Goal: Task Accomplishment & Management: Manage account settings

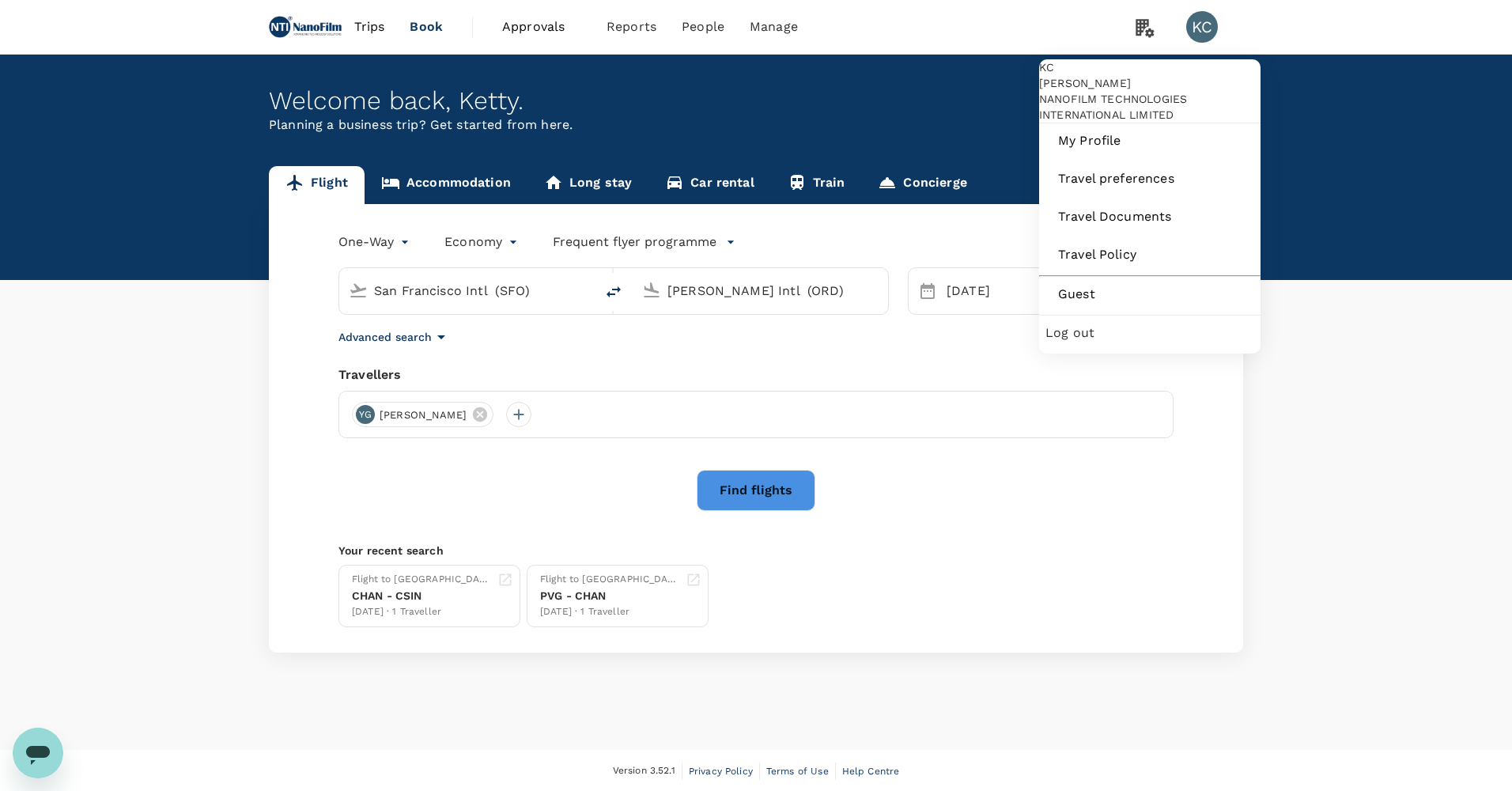
click at [1205, 34] on div "KC" at bounding box center [1202, 27] width 31 height 31
click at [1153, 158] on link "My Profile" at bounding box center [1149, 141] width 209 height 35
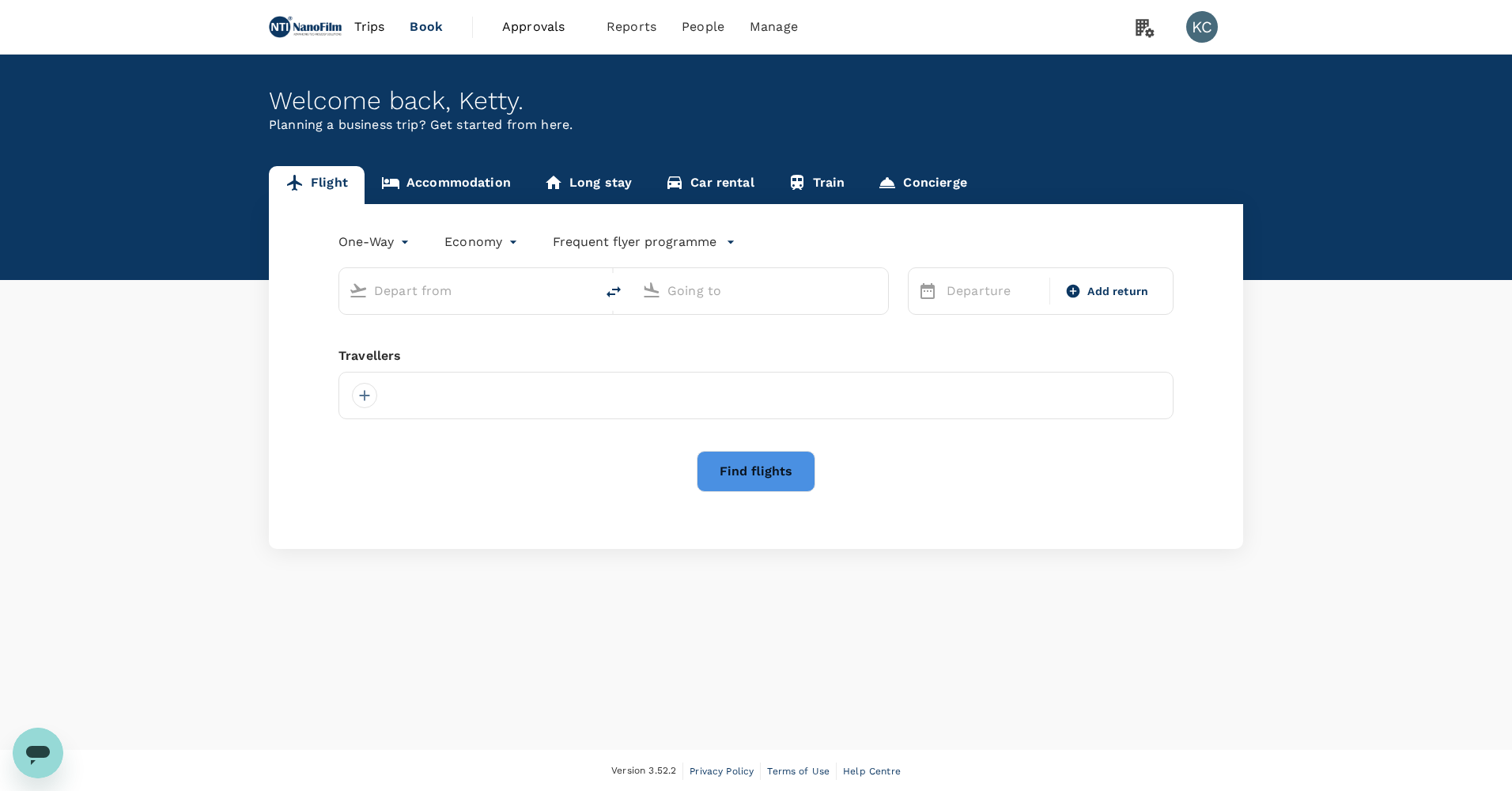
type input "San Francisco Intl (SFO)"
type input "[PERSON_NAME] Intl (ORD)"
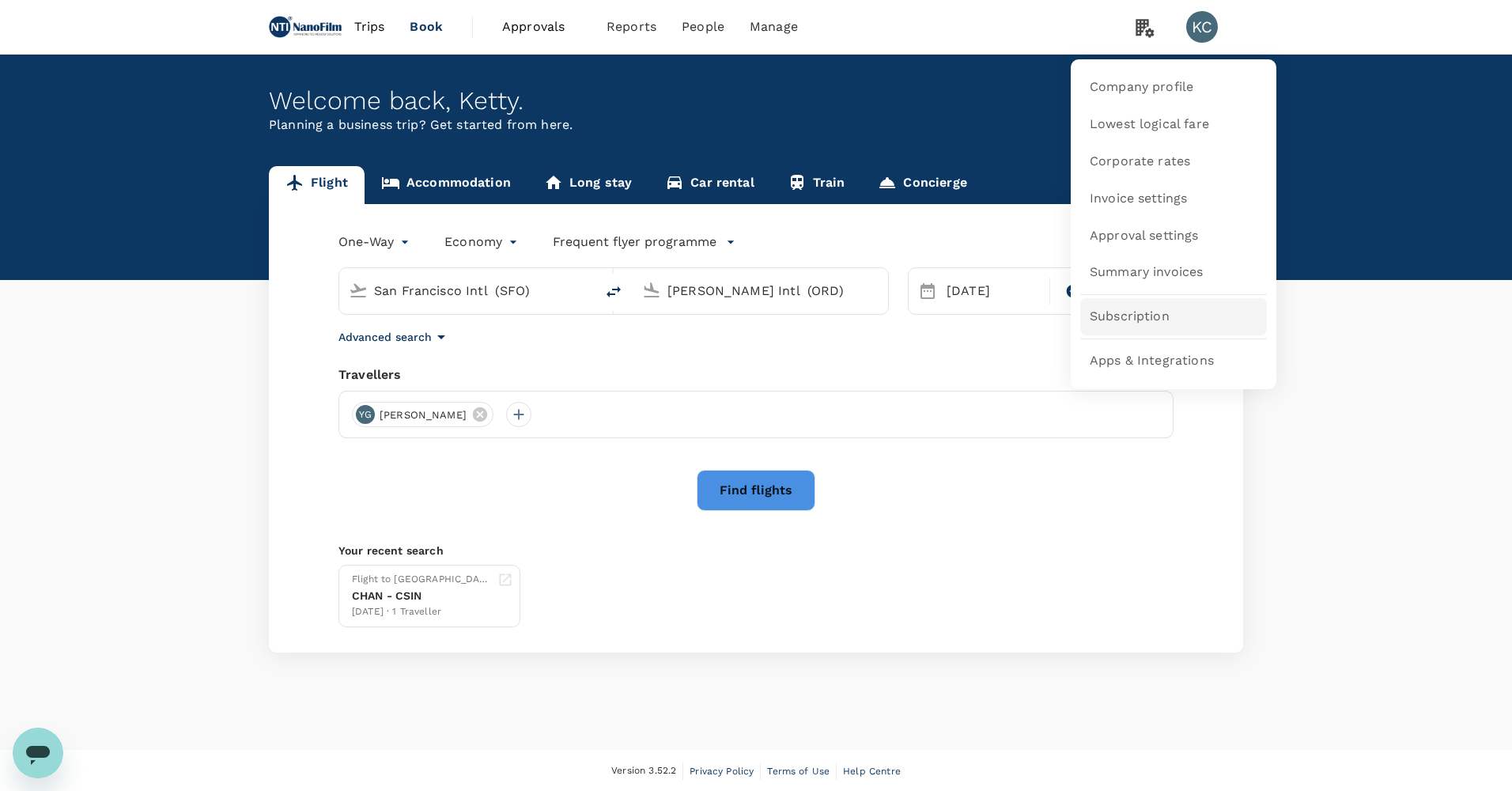
click at [1152, 304] on link "Subscription" at bounding box center [1173, 316] width 186 height 37
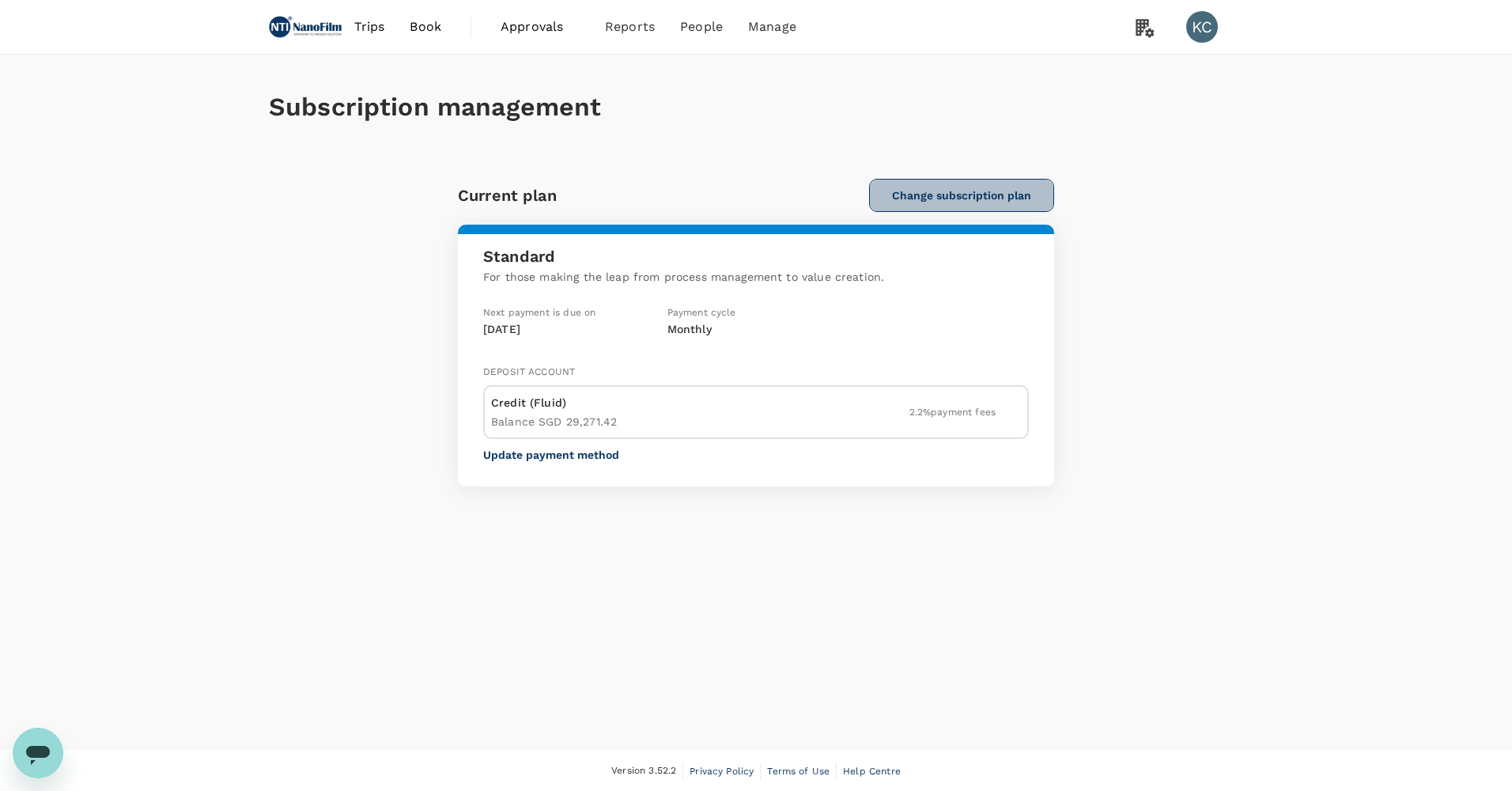
click at [923, 179] on button "Change subscription plan" at bounding box center [961, 196] width 185 height 33
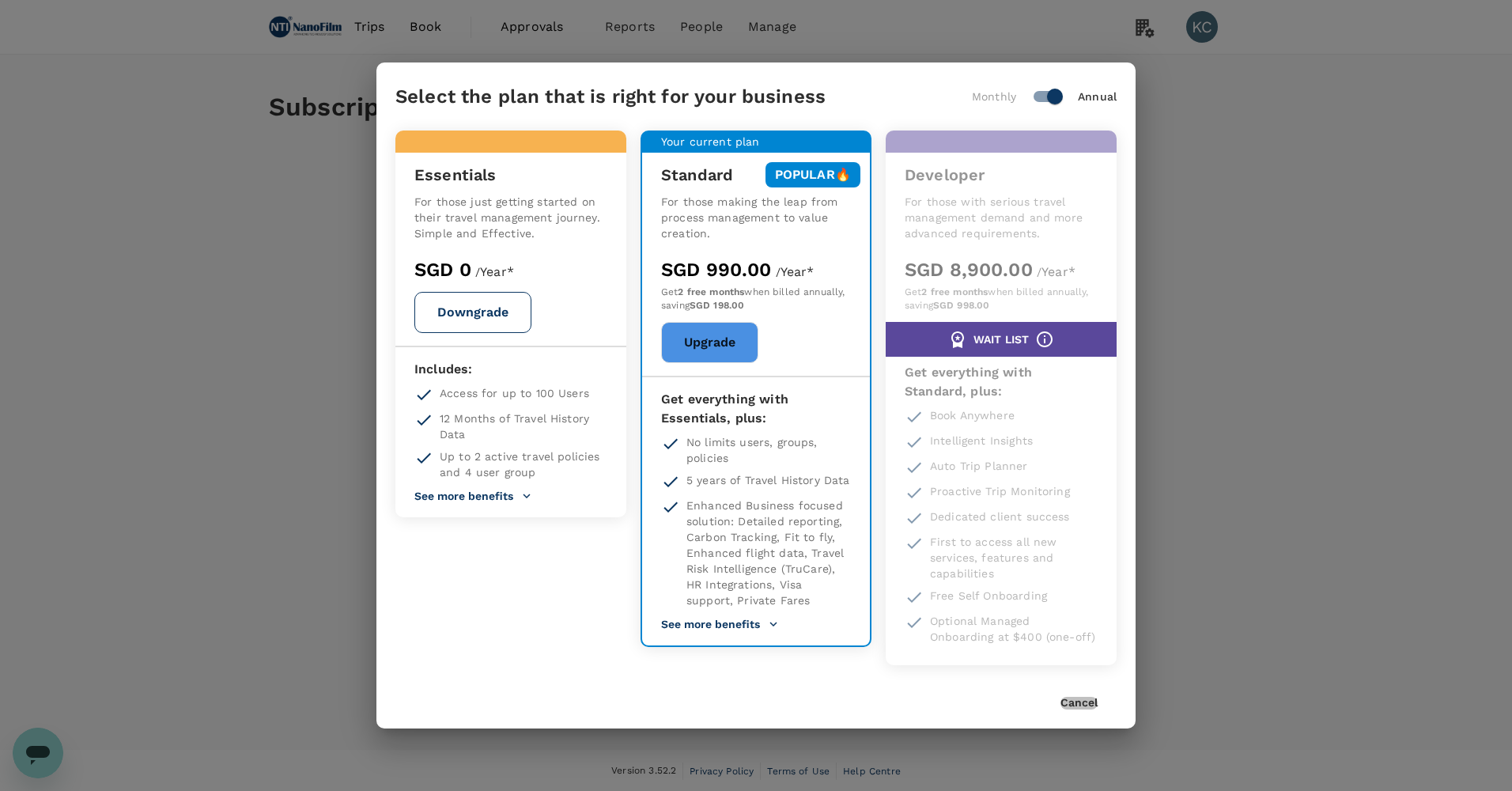
click at [1086, 696] on button "Cancel" at bounding box center [1078, 703] width 37 height 13
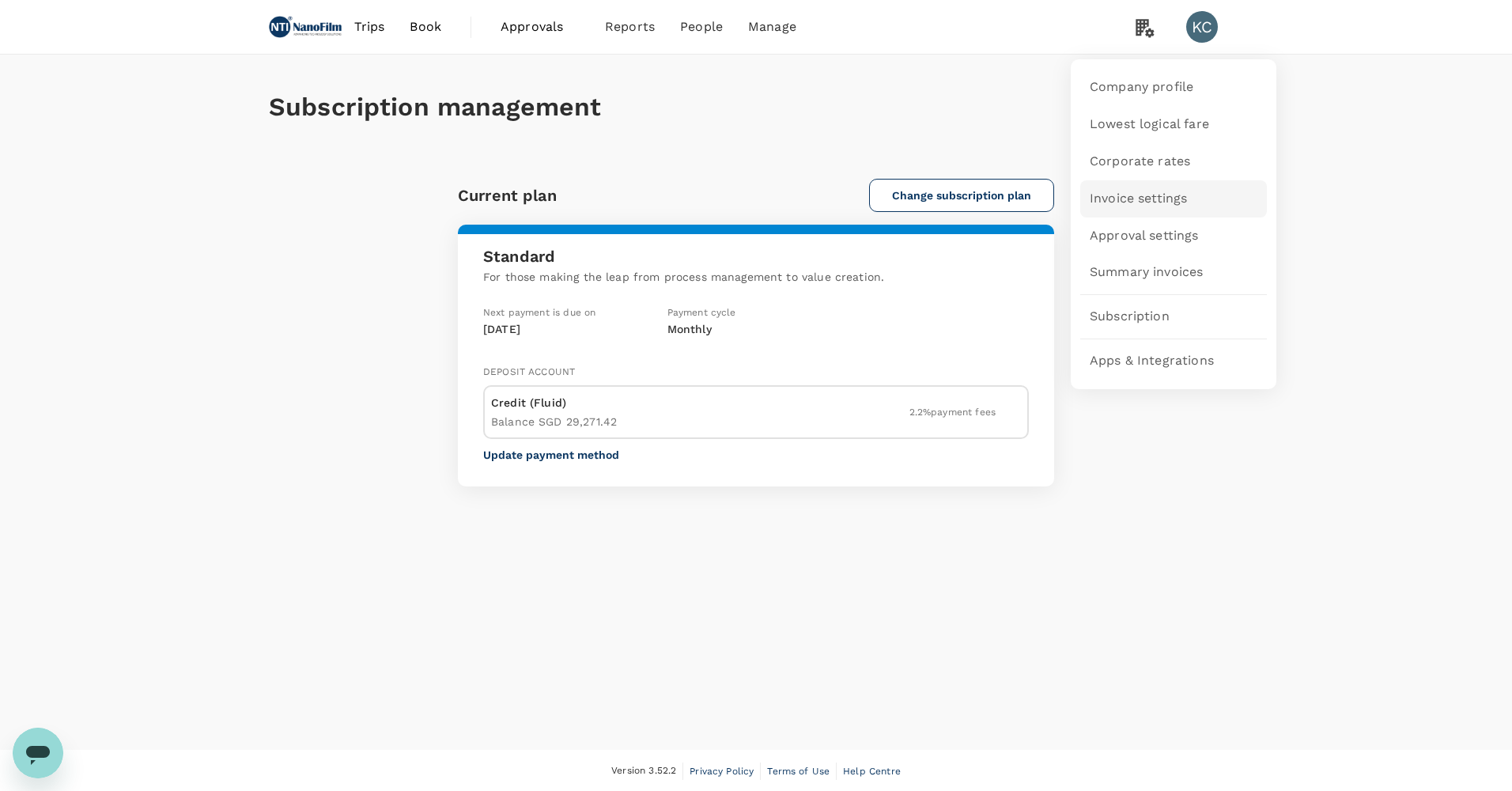
click at [1190, 190] on link "Invoice settings" at bounding box center [1173, 198] width 186 height 37
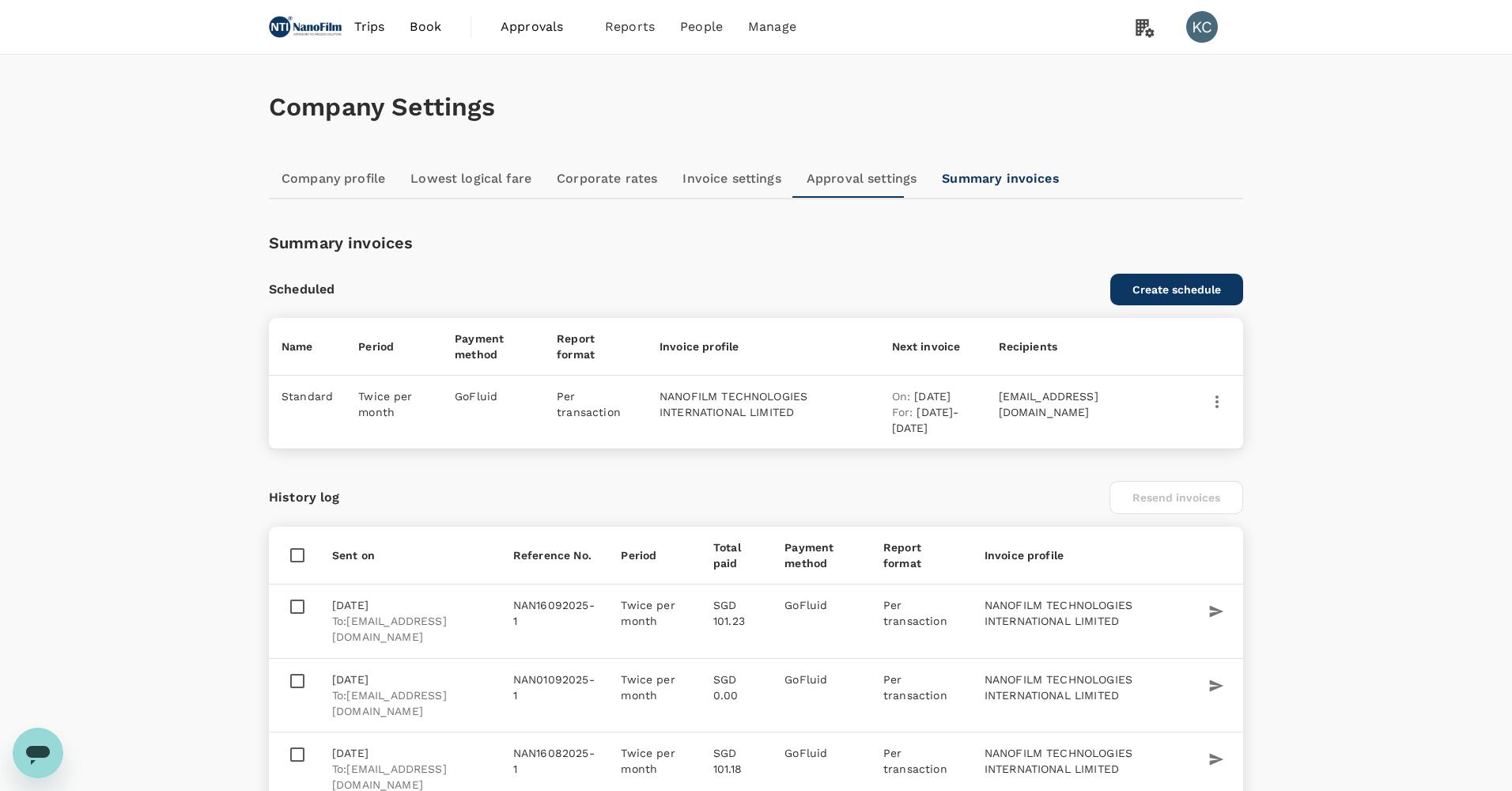
click at [439, 167] on link "Lowest logical fare" at bounding box center [470, 178] width 146 height 38
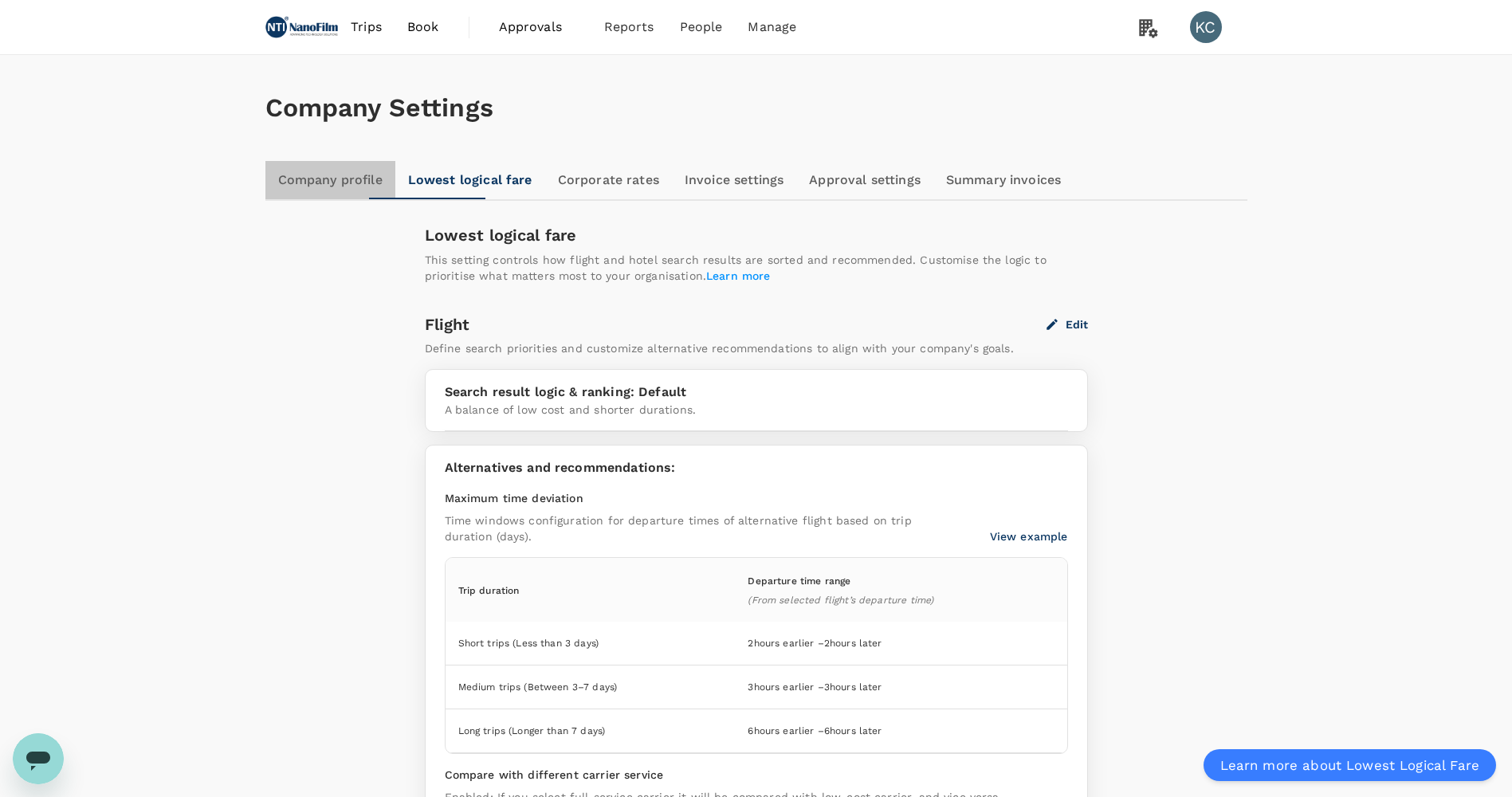
click at [342, 186] on link "Company profile" at bounding box center [331, 180] width 130 height 38
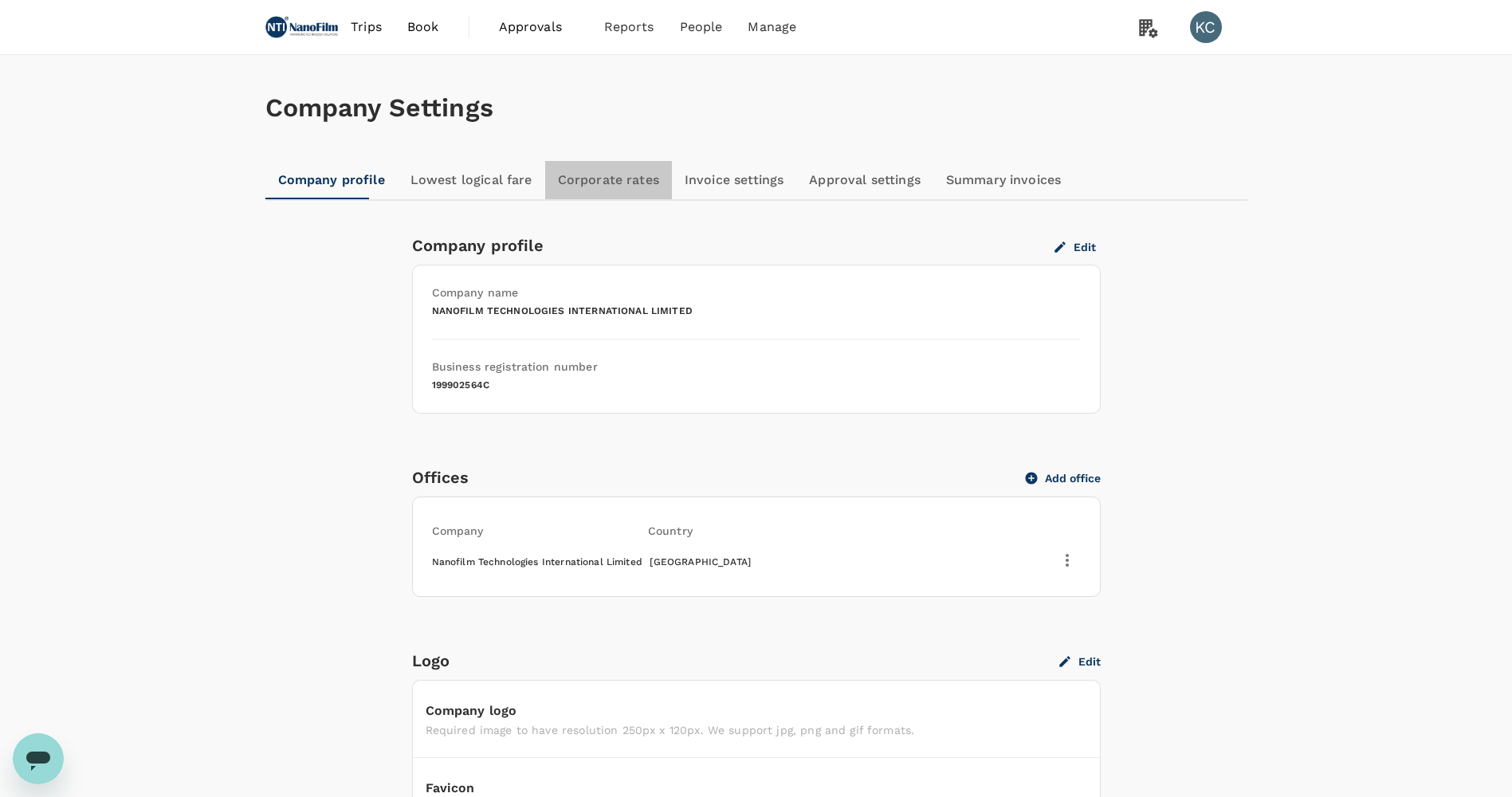
click at [568, 182] on link "Corporate rates" at bounding box center [608, 180] width 127 height 38
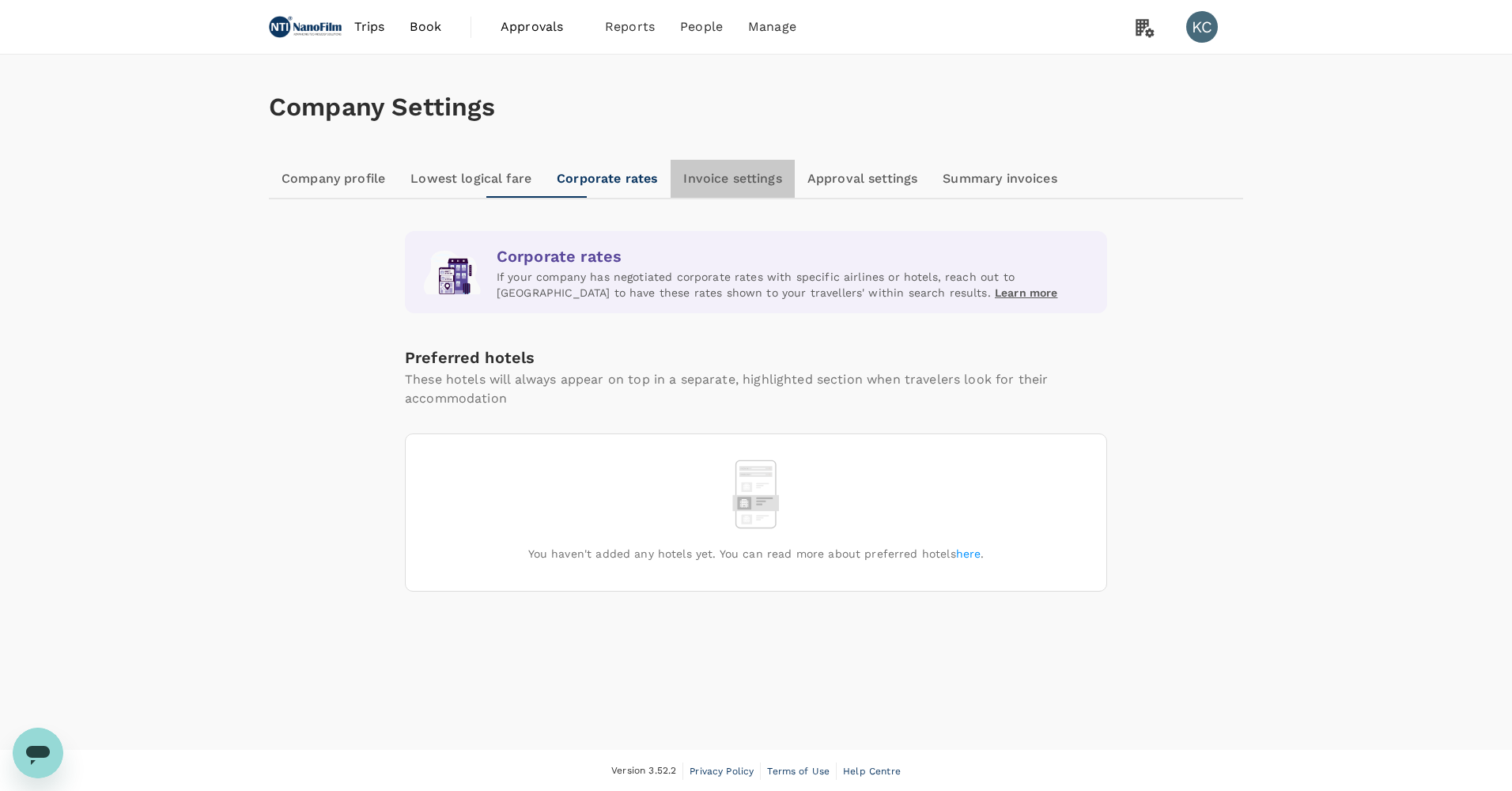
click at [671, 171] on link "Invoice settings" at bounding box center [732, 178] width 123 height 38
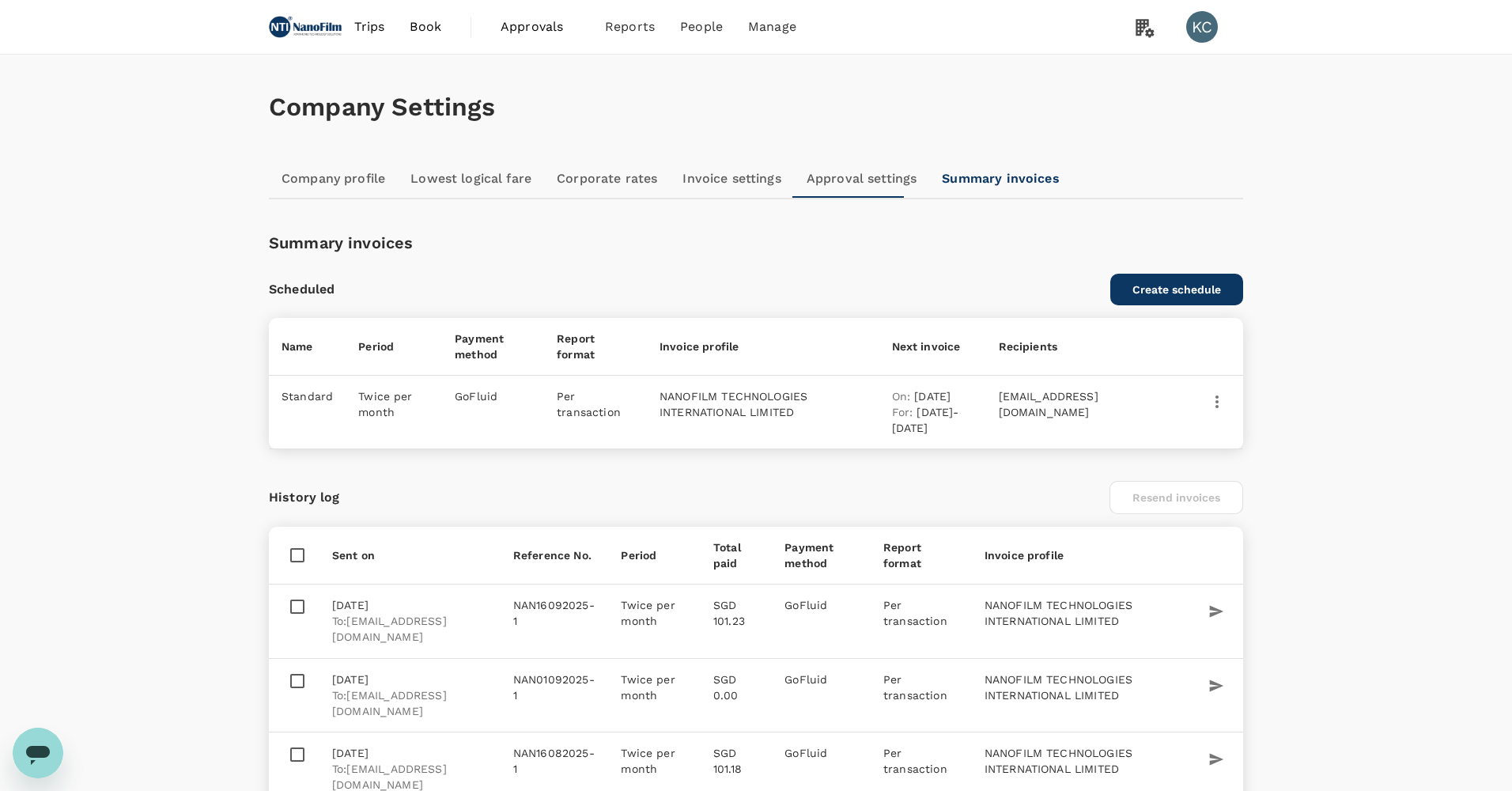
click at [431, 178] on link "Lowest logical fare" at bounding box center [470, 178] width 146 height 38
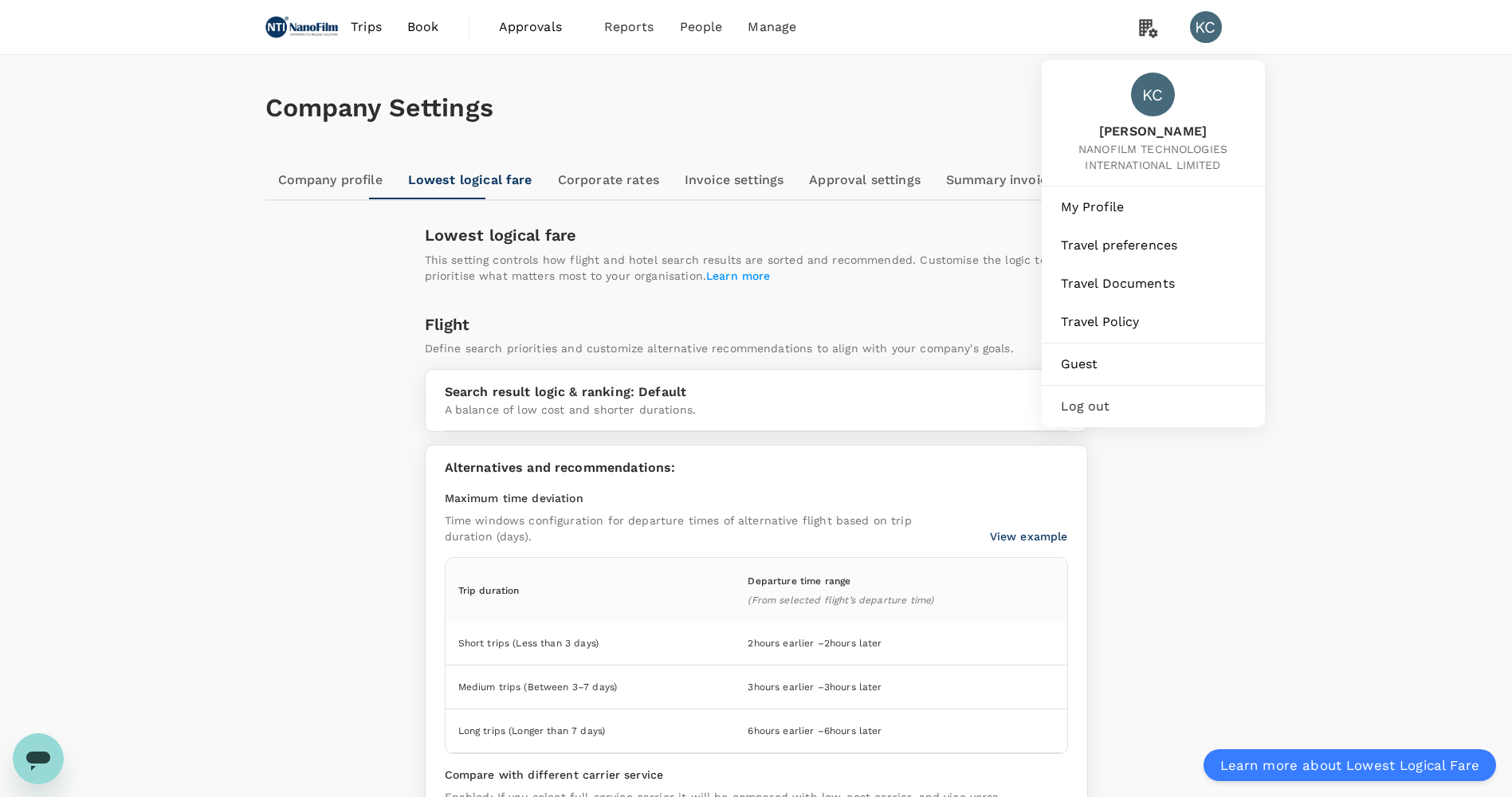
click at [1214, 29] on div "KC" at bounding box center [1206, 27] width 31 height 31
click at [1215, 33] on div "KC" at bounding box center [1206, 27] width 31 height 31
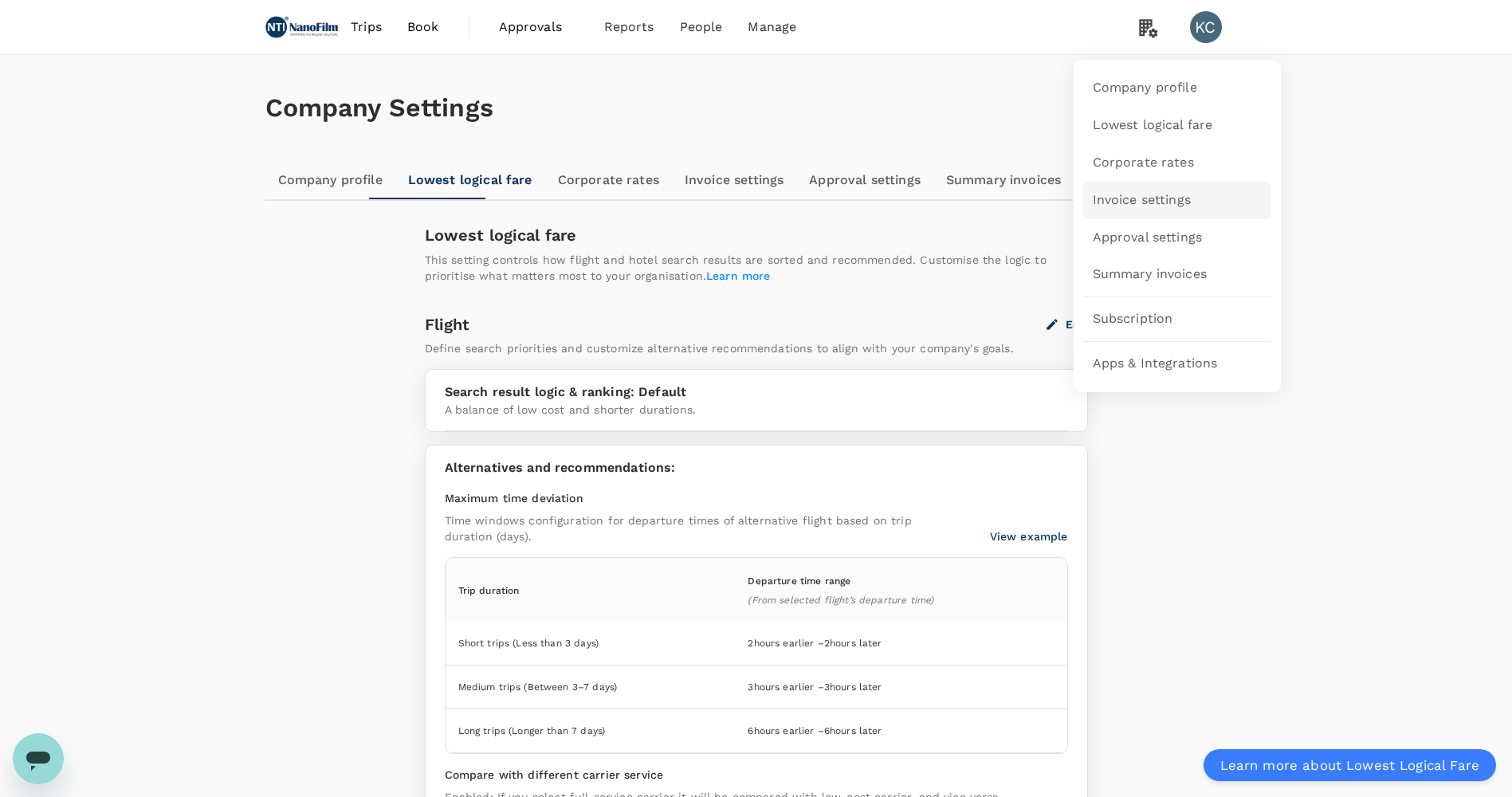
click at [1191, 205] on link "Invoice settings" at bounding box center [1177, 200] width 188 height 37
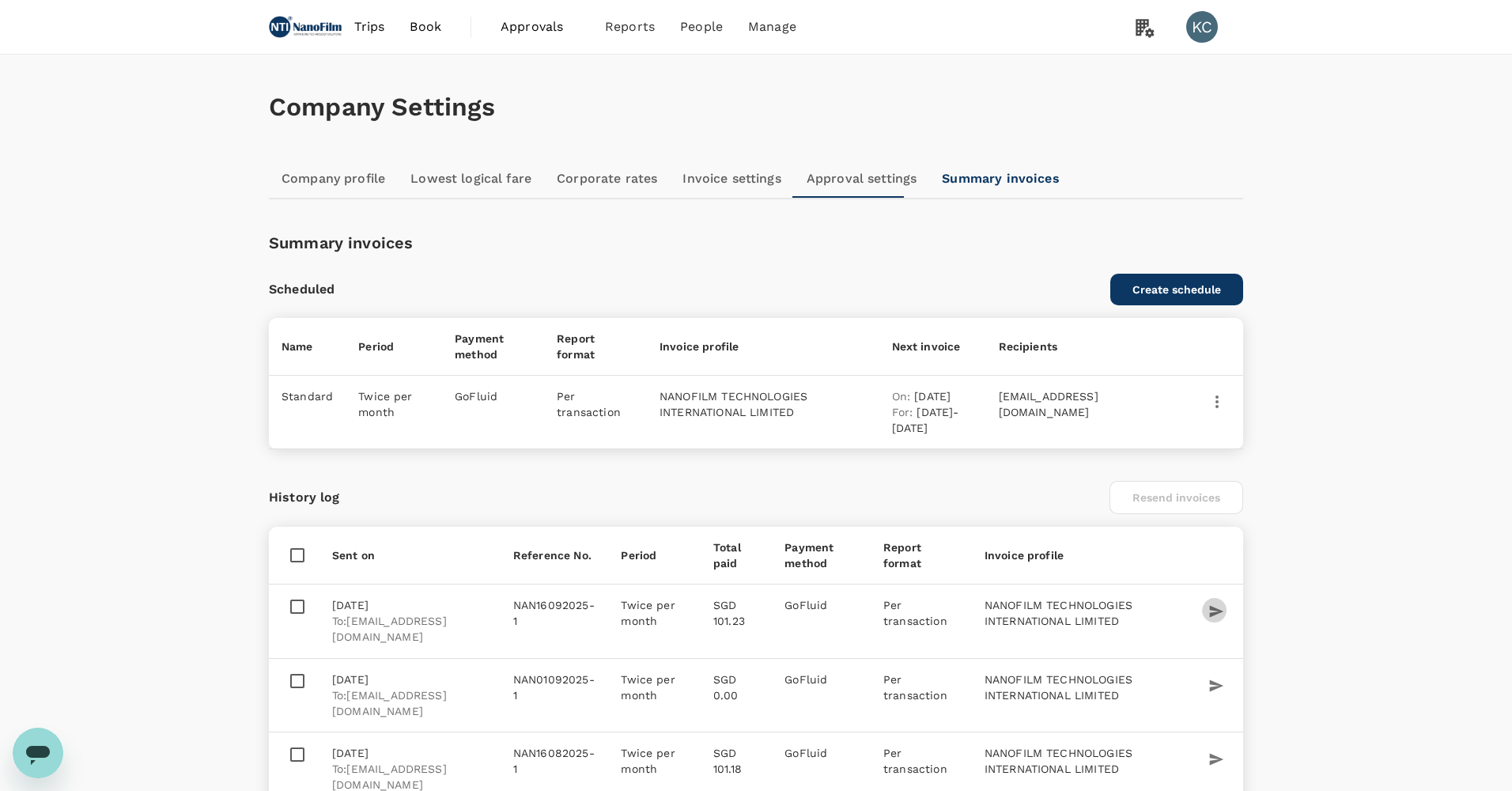
click at [1224, 597] on button "button" at bounding box center [1215, 611] width 28 height 28
checkbox input "true"
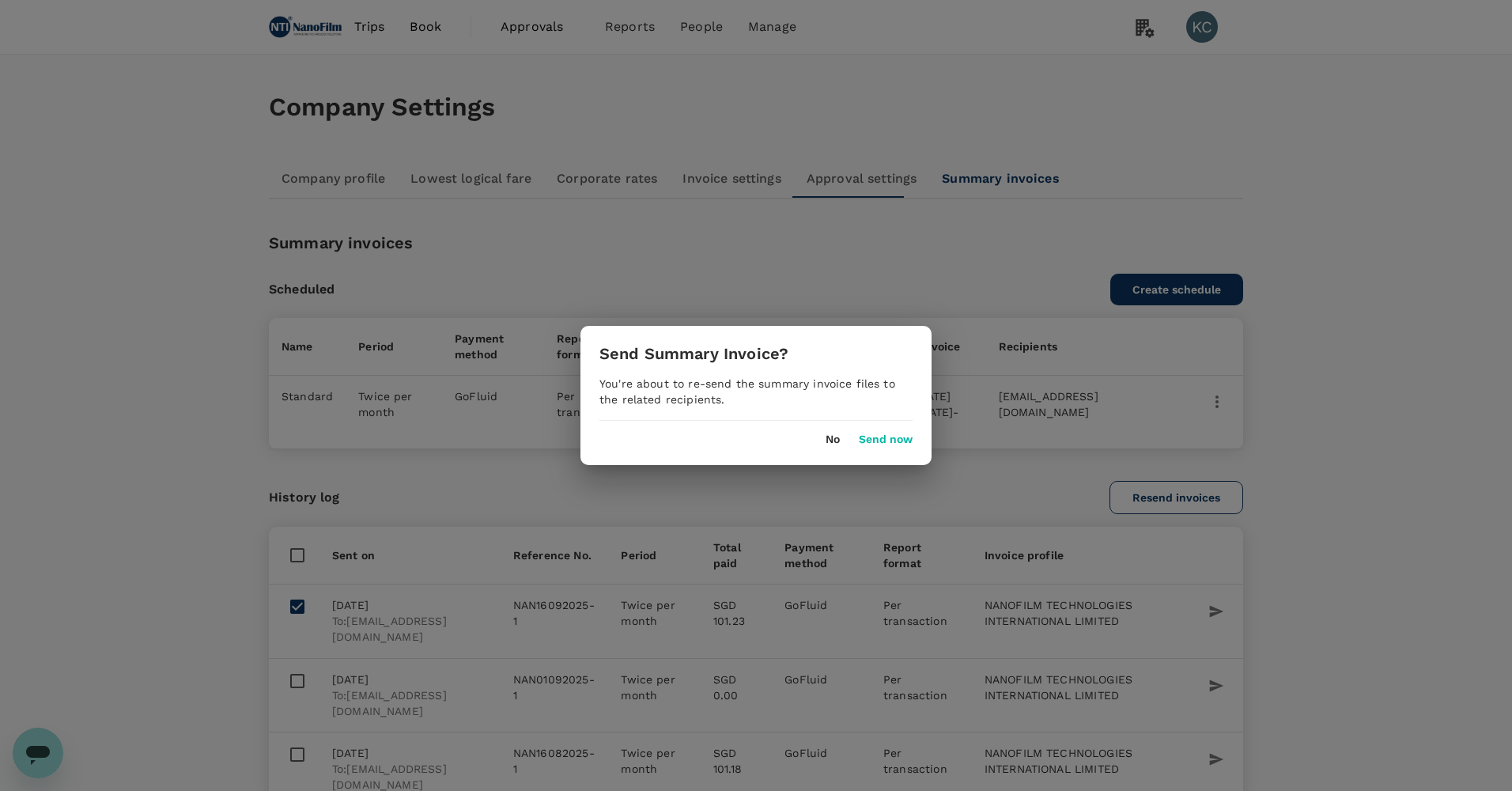
click at [837, 434] on button "No" at bounding box center [832, 440] width 14 height 13
